Goal: Navigation & Orientation: Find specific page/section

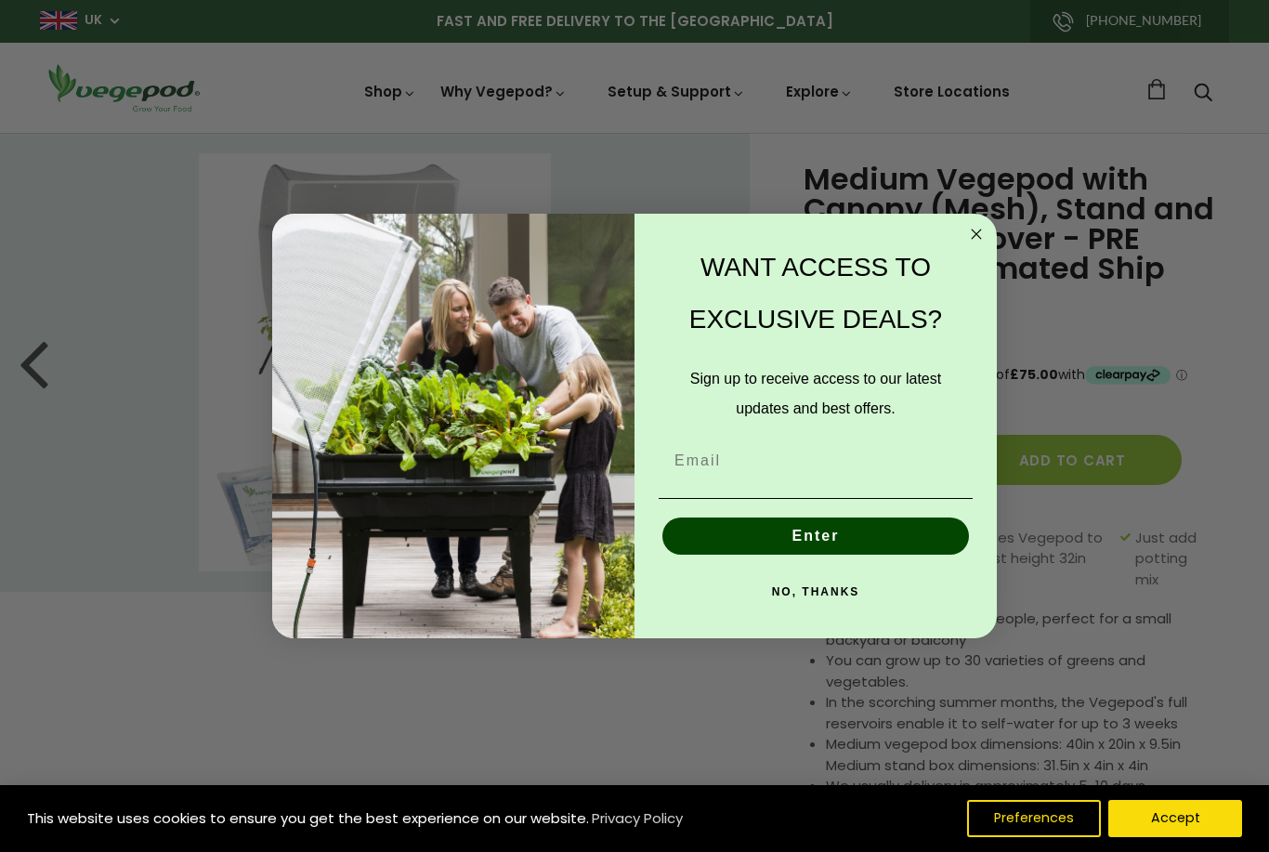
click at [974, 236] on circle "Close dialog" at bounding box center [976, 234] width 21 height 21
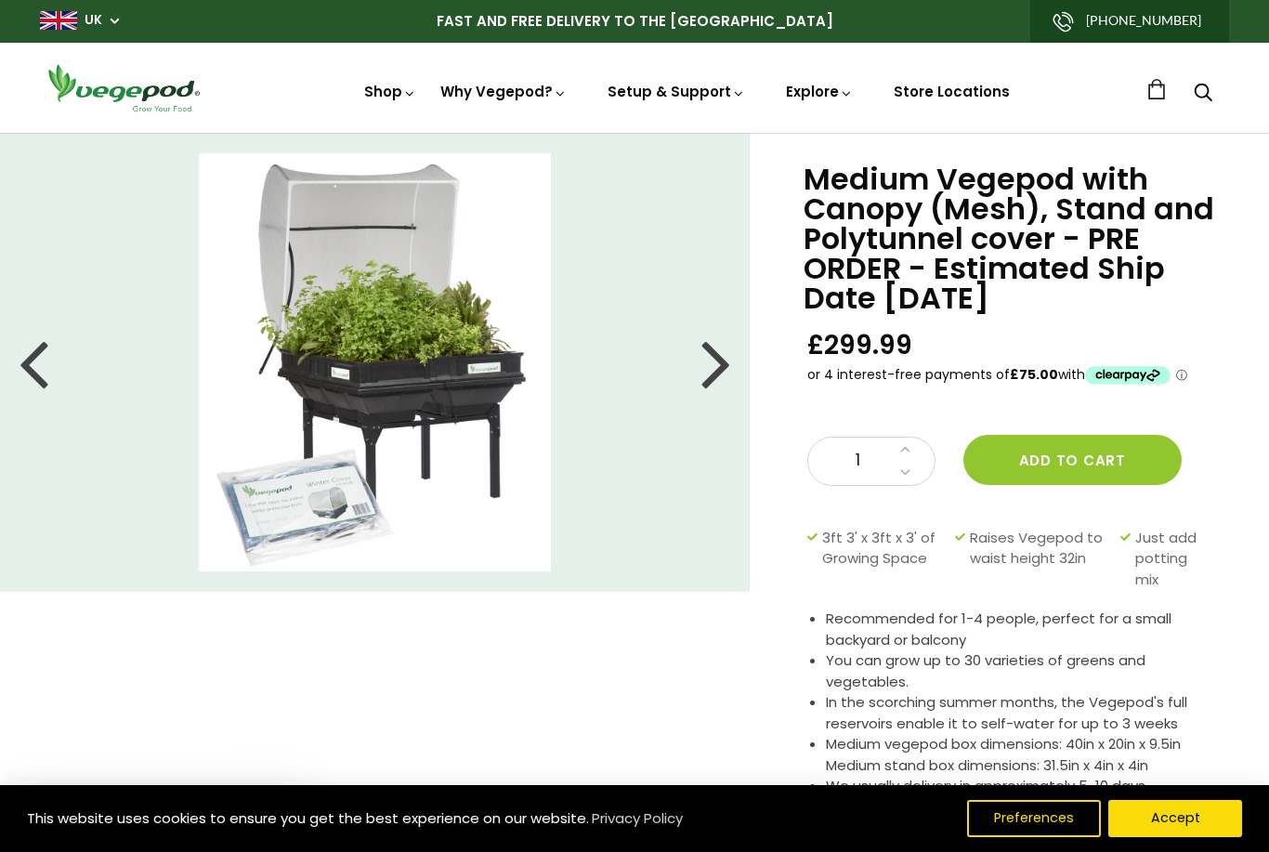
click at [717, 375] on div at bounding box center [716, 363] width 30 height 84
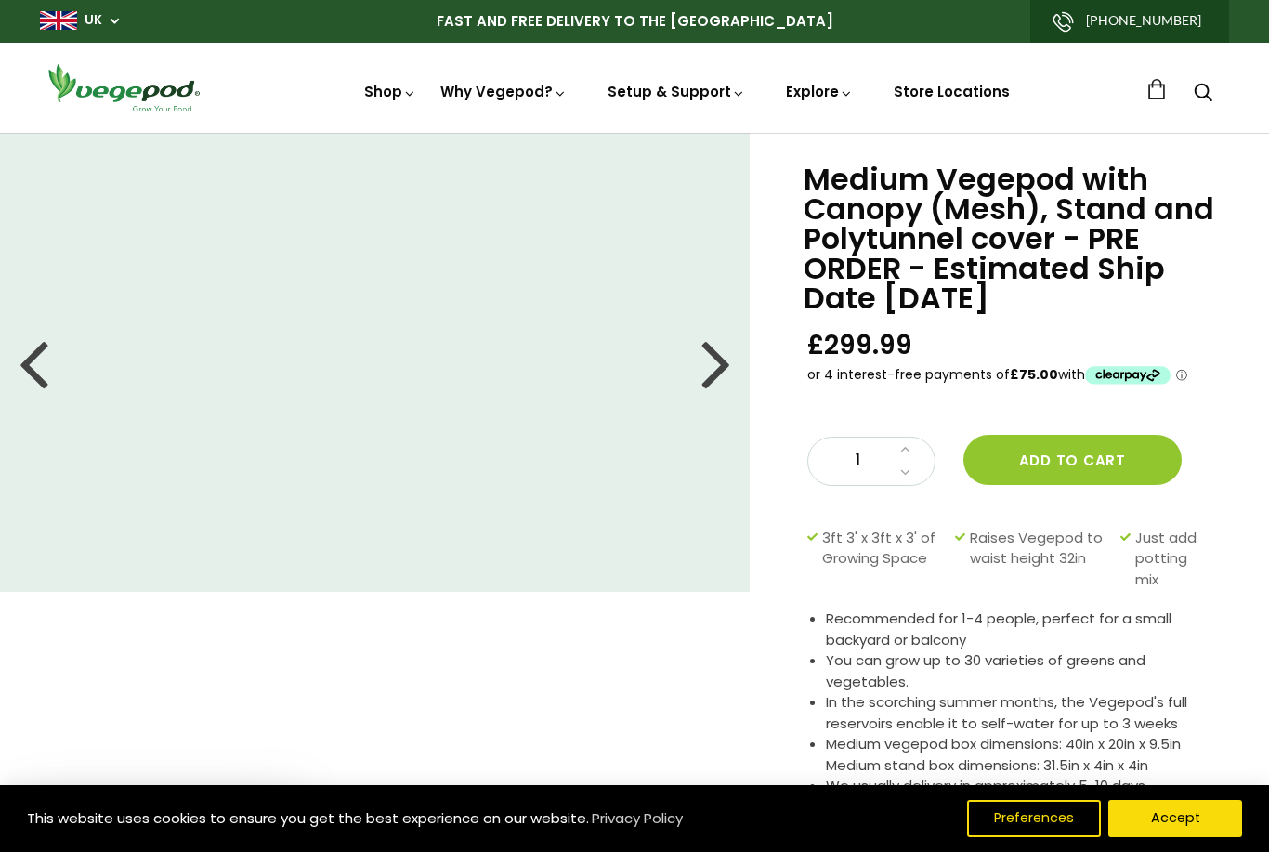
click at [701, 378] on div at bounding box center [716, 363] width 30 height 84
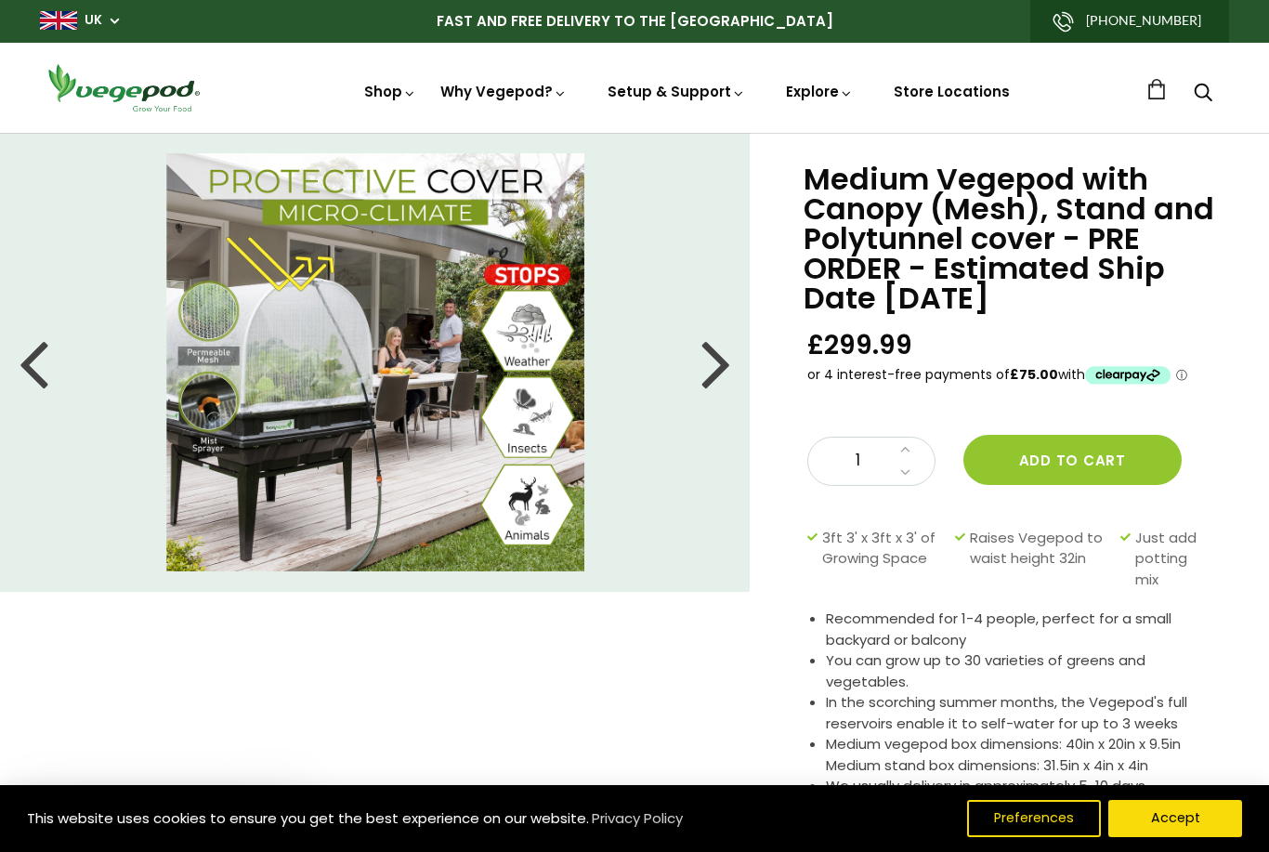
click at [713, 380] on div at bounding box center [716, 363] width 30 height 84
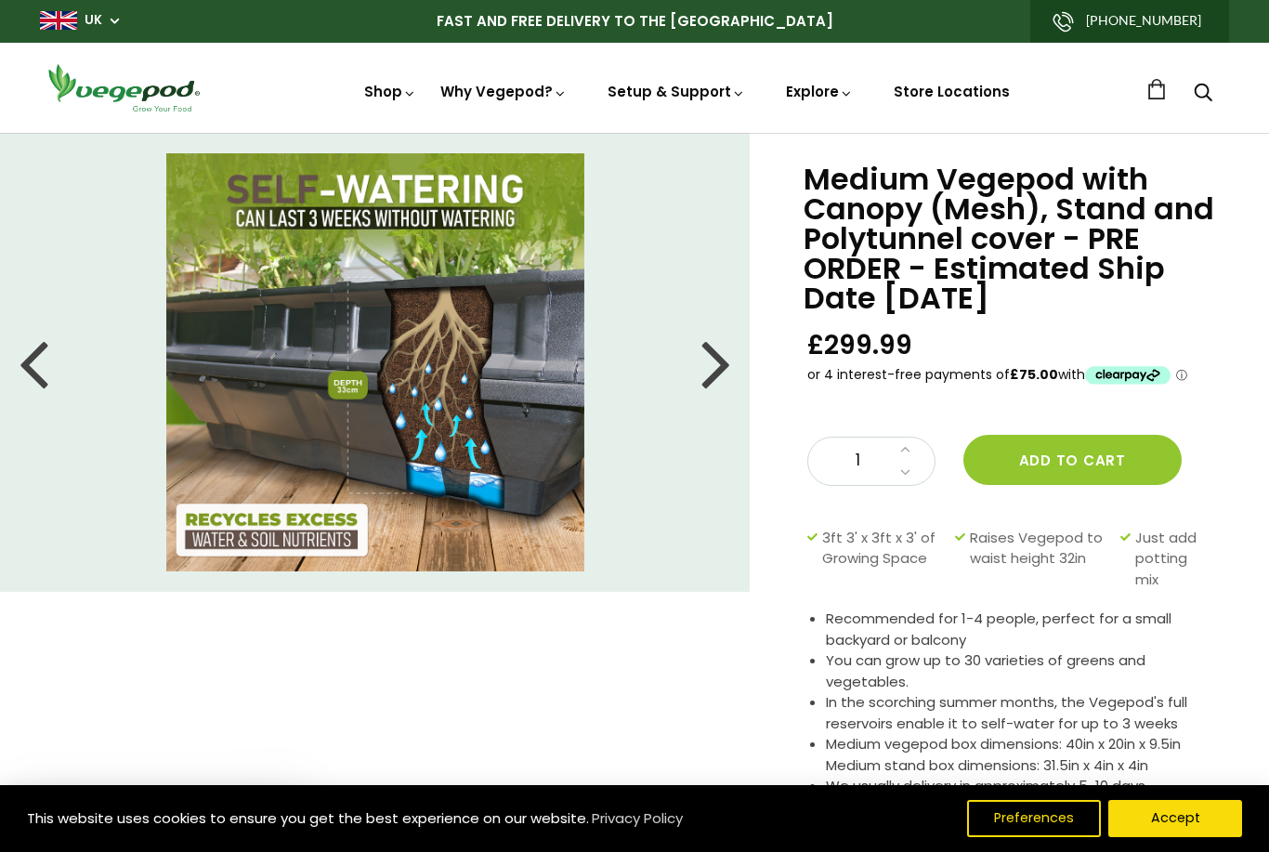
click at [705, 373] on div at bounding box center [716, 363] width 30 height 84
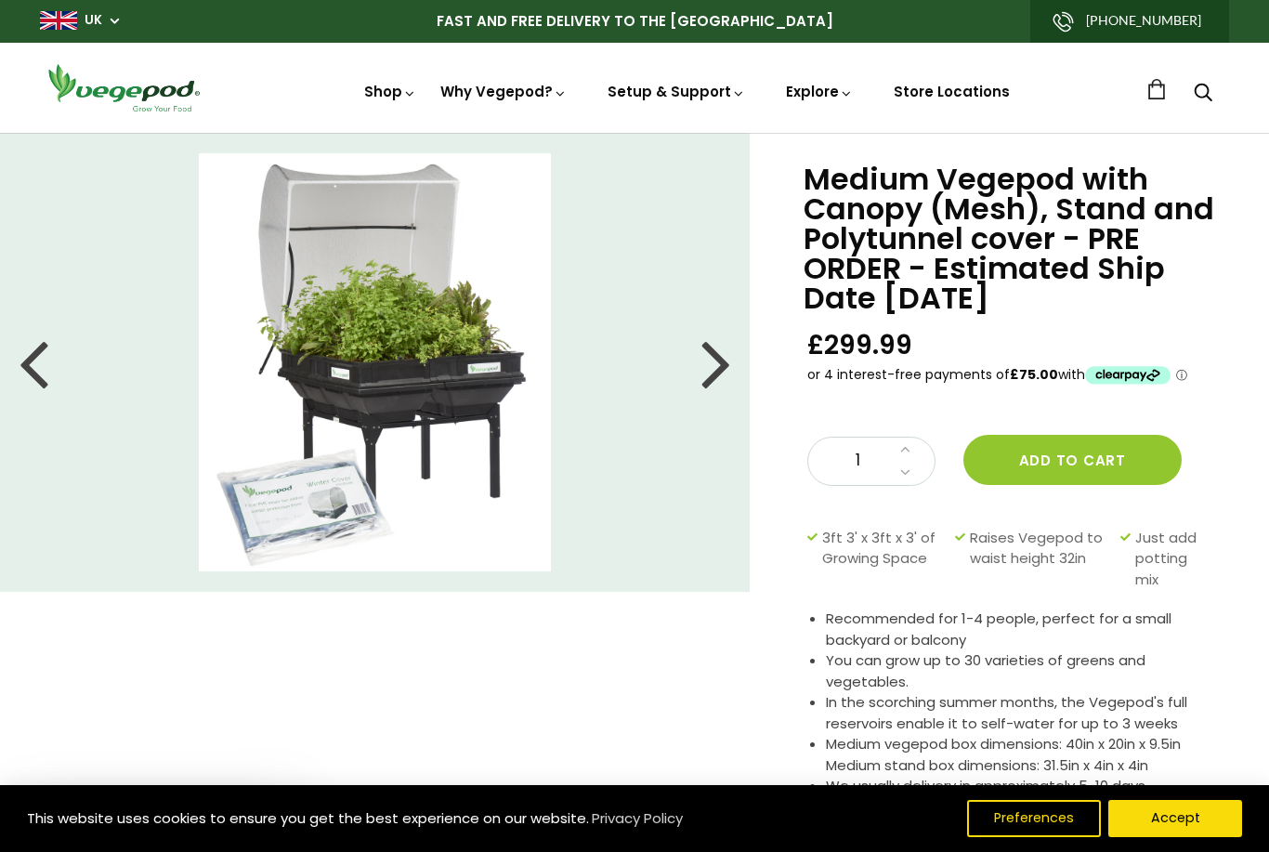
click at [714, 377] on div at bounding box center [716, 363] width 30 height 84
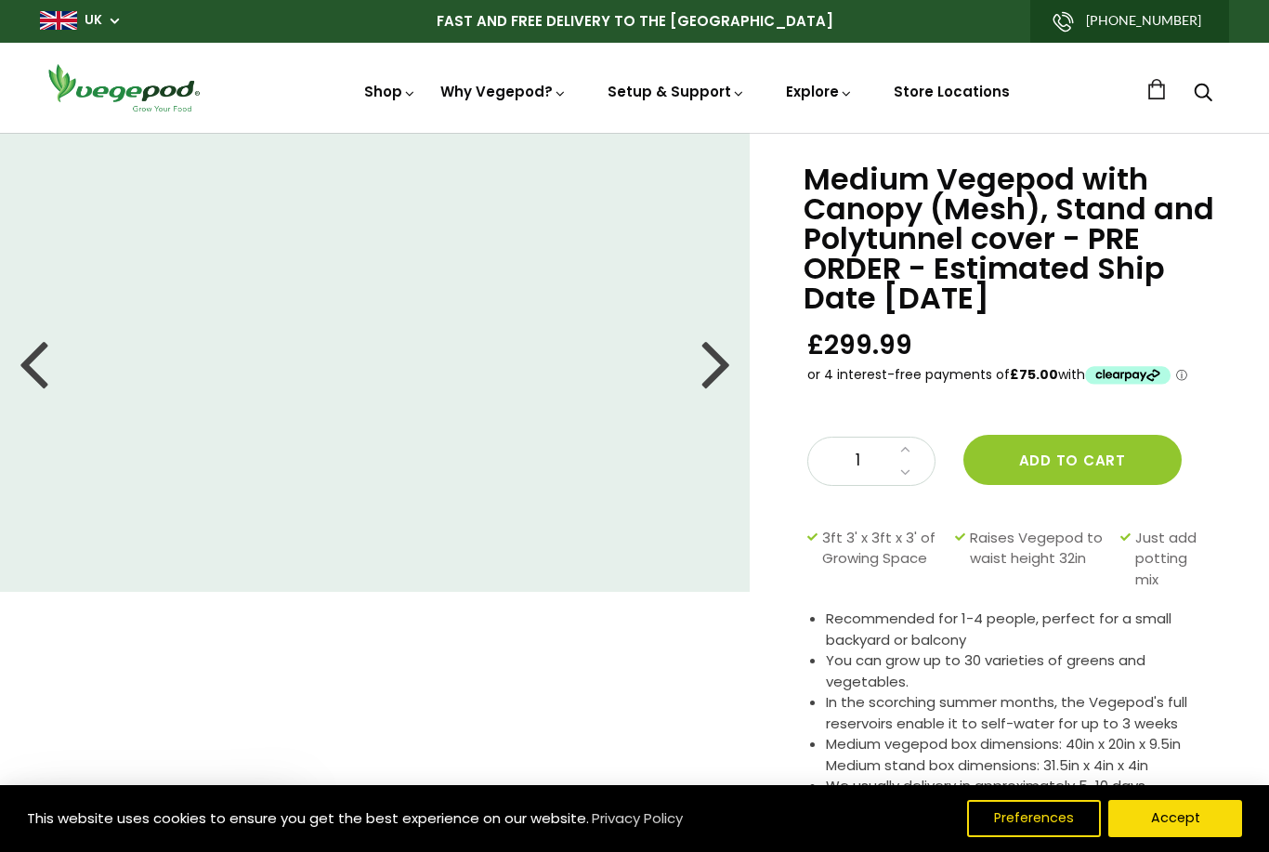
click at [724, 363] on div at bounding box center [716, 363] width 30 height 84
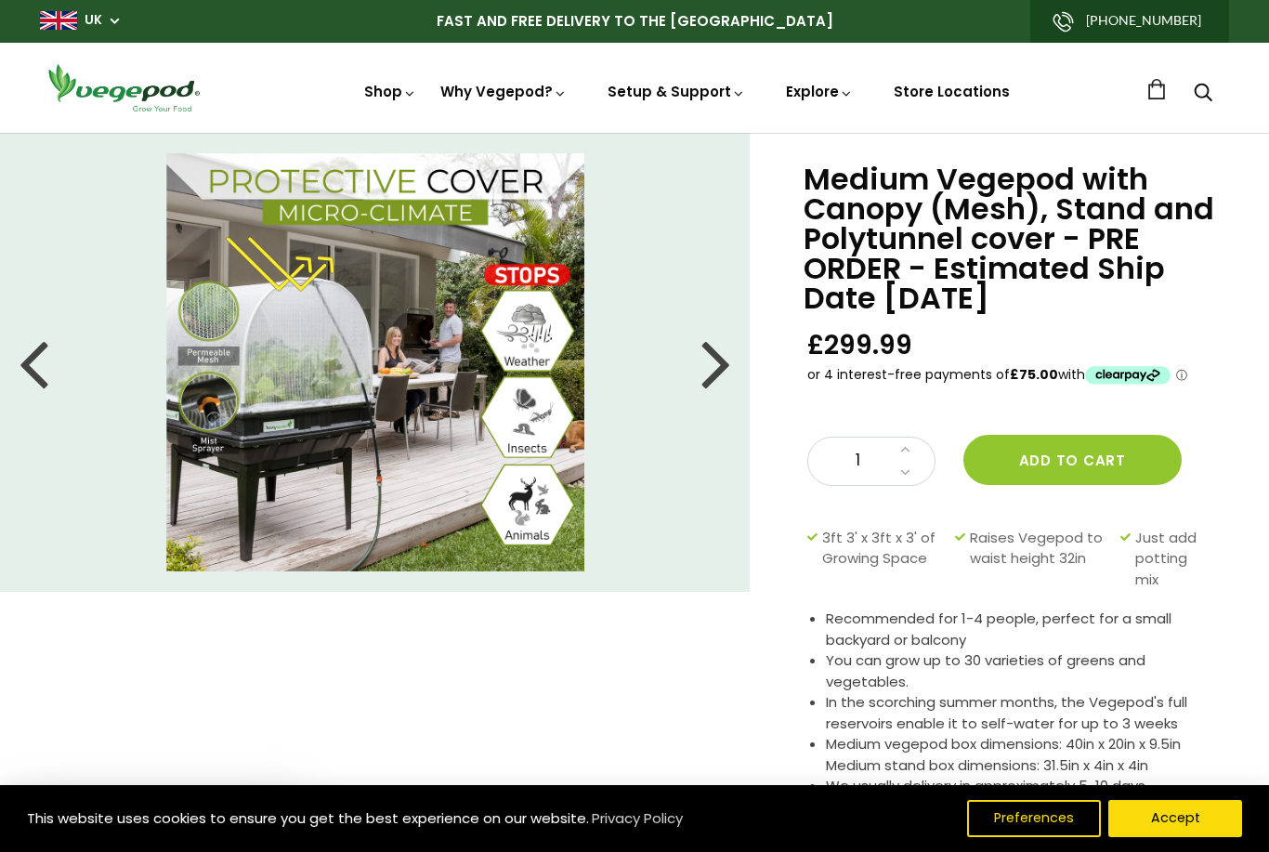
click at [717, 366] on div at bounding box center [716, 363] width 30 height 84
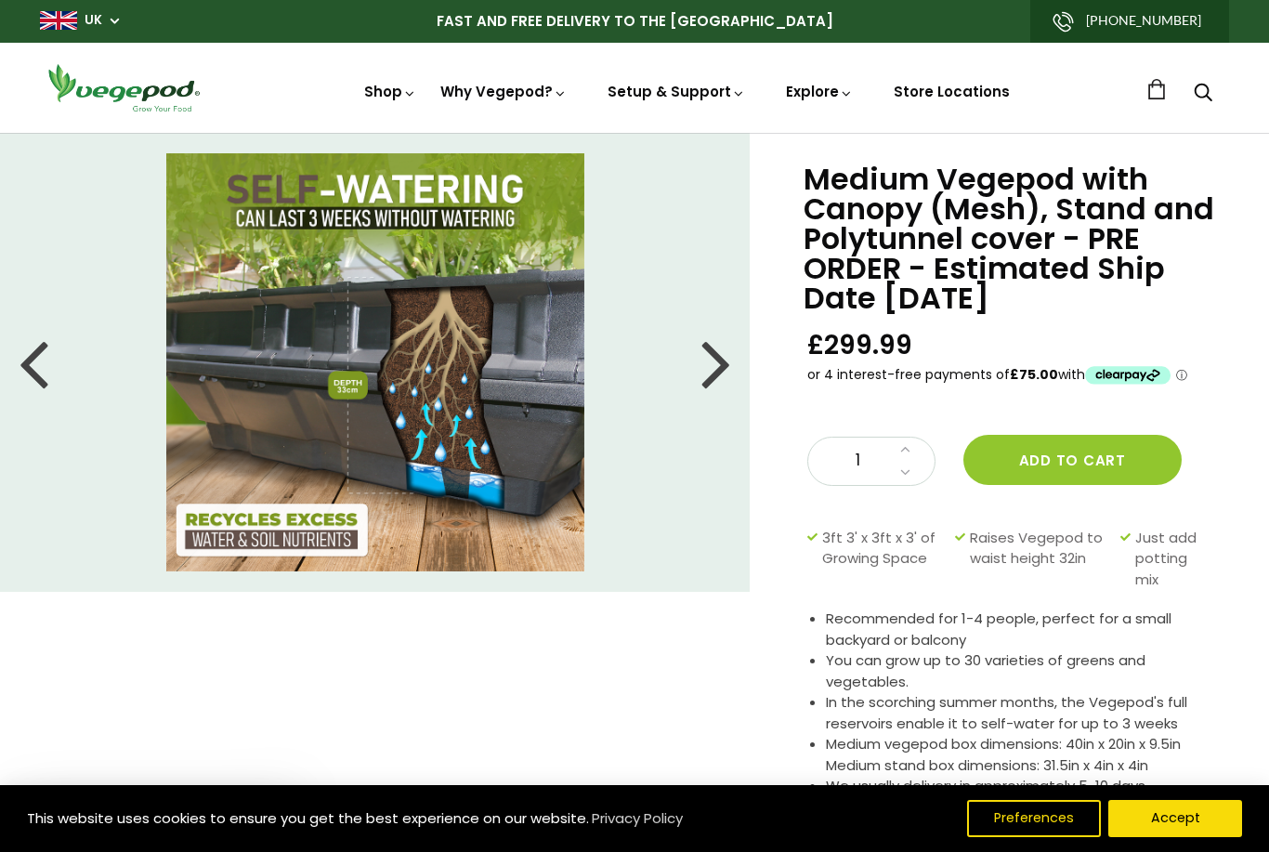
click at [714, 378] on div at bounding box center [716, 363] width 30 height 84
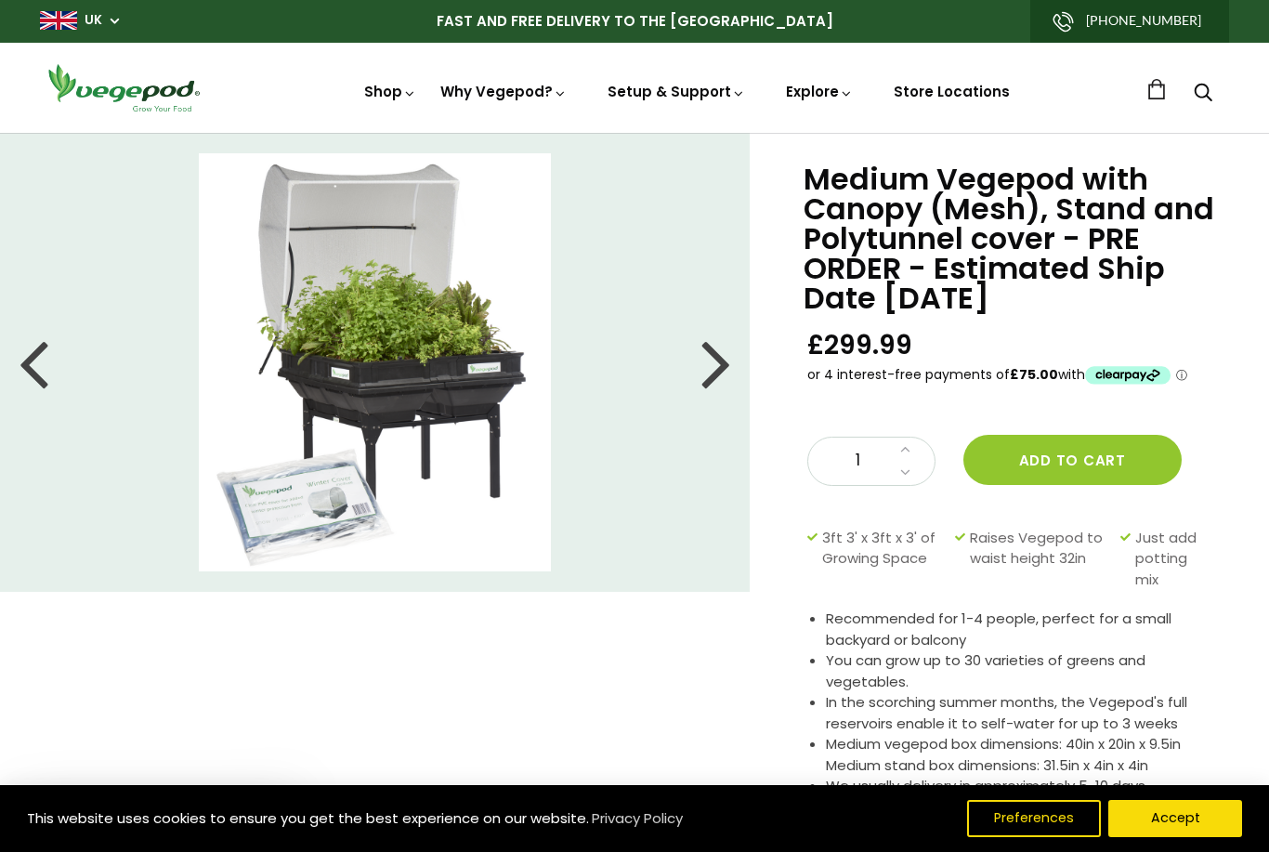
click at [1198, 819] on button "Accept" at bounding box center [1175, 818] width 134 height 37
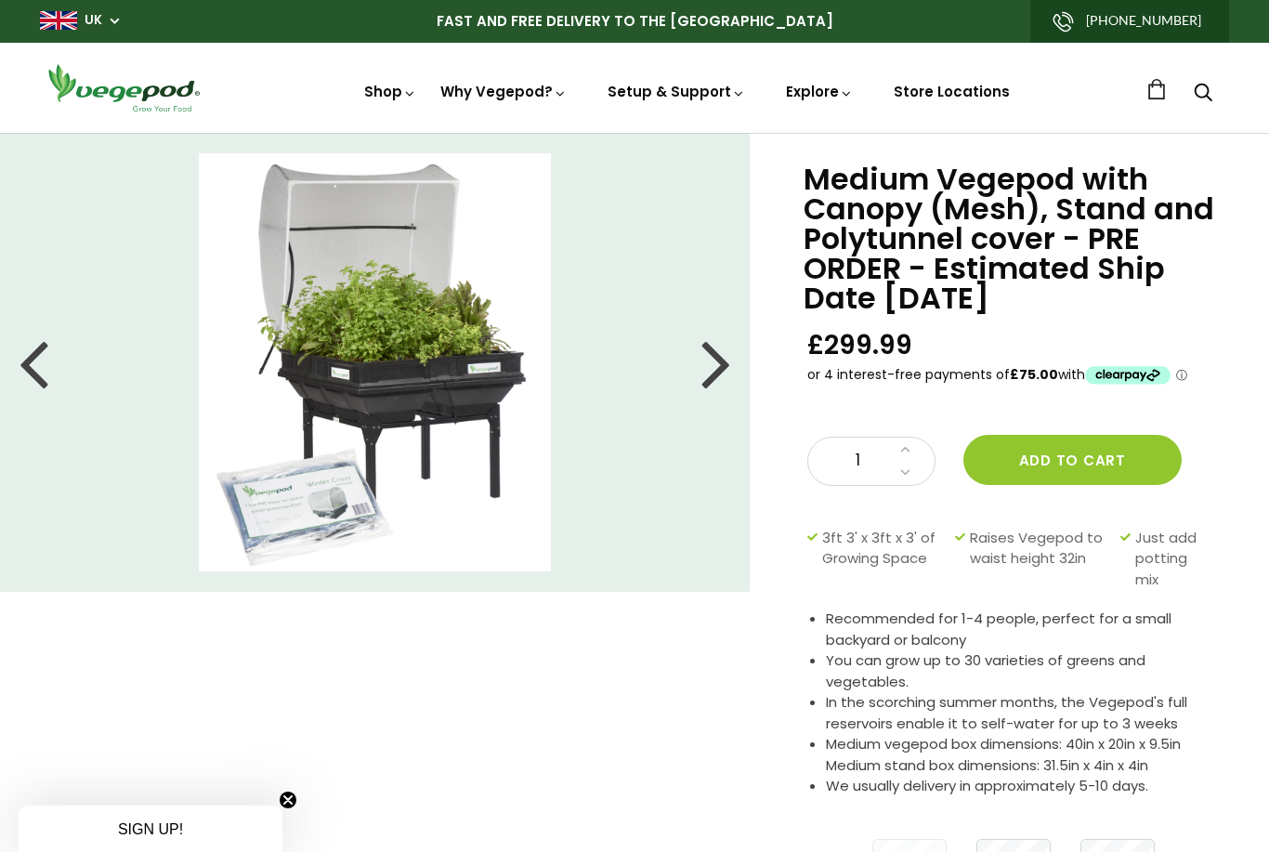
click at [951, 92] on link "Store Locations" at bounding box center [952, 92] width 116 height 20
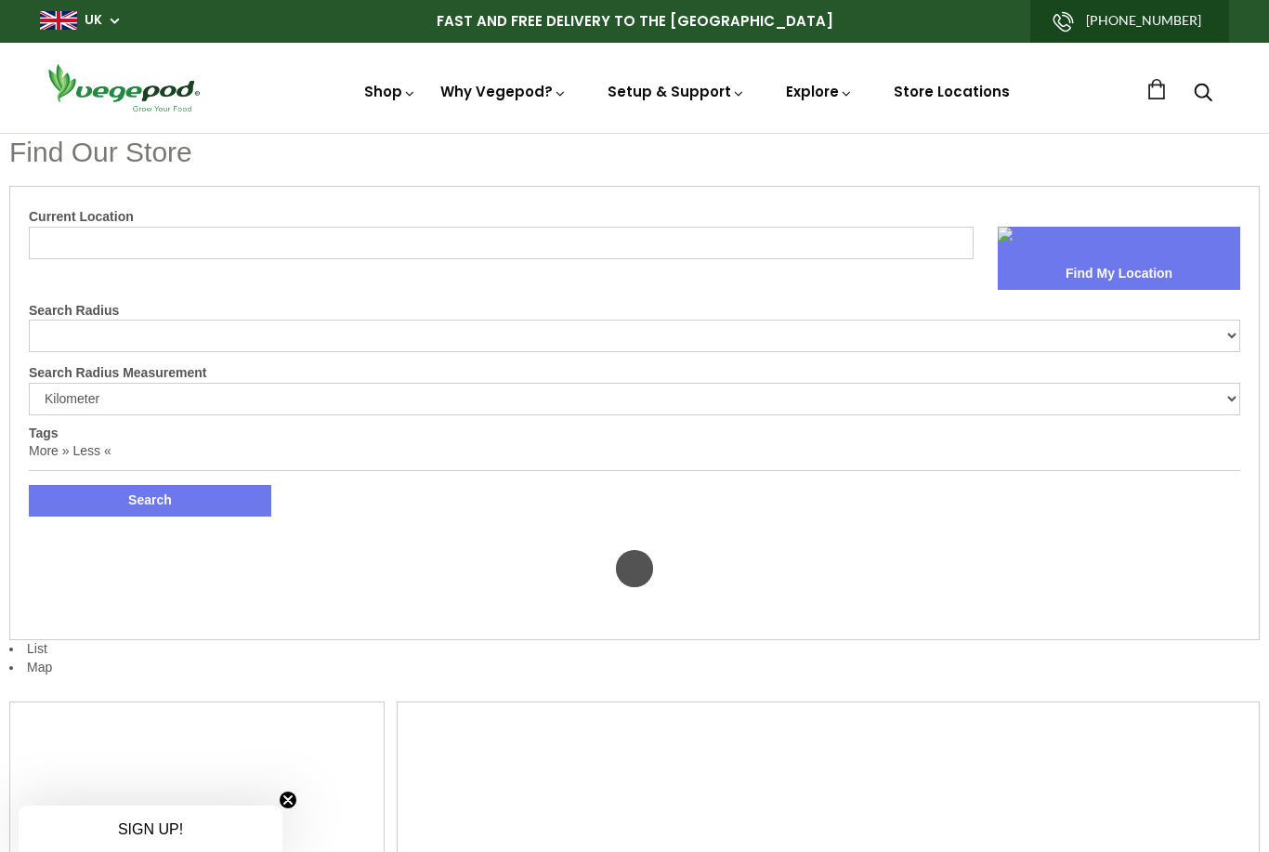
select select "m"
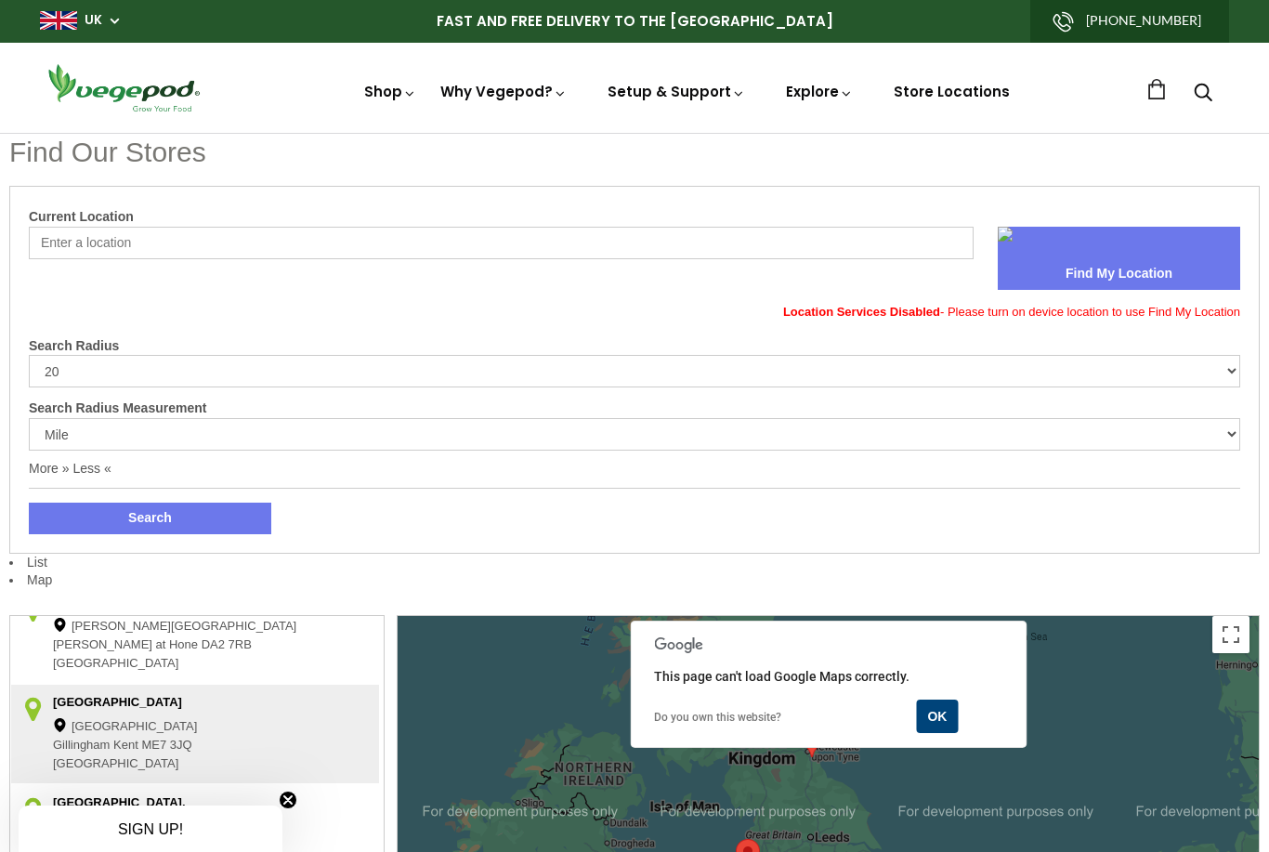
scroll to position [813, 0]
